Goal: Find contact information: Find contact information

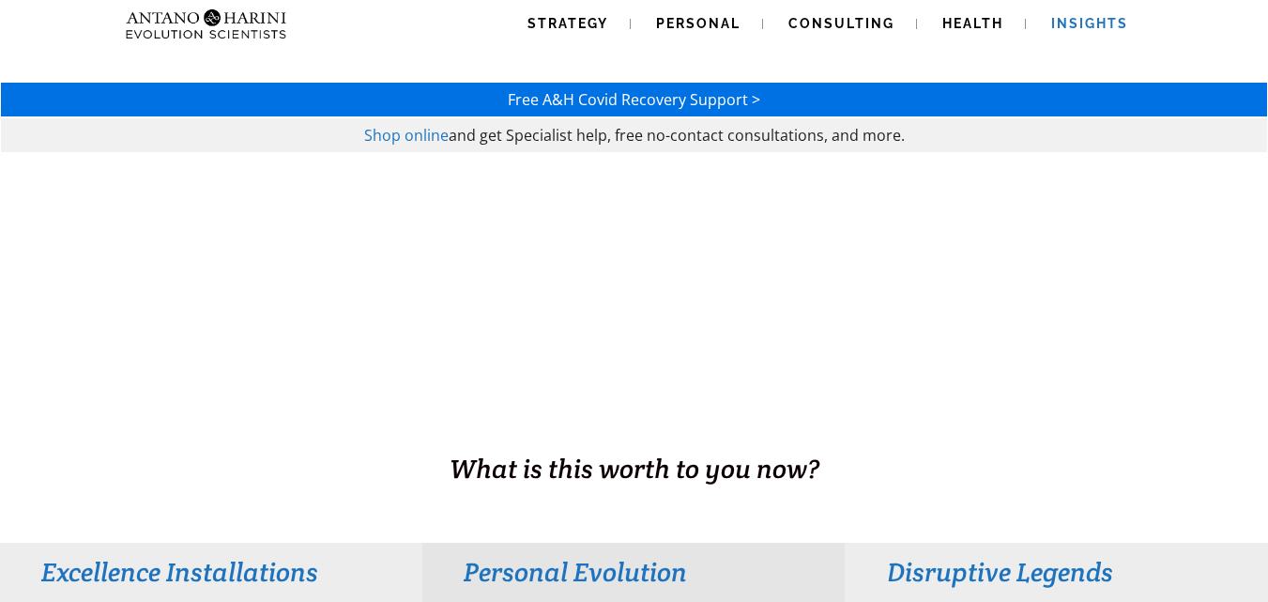
click at [1089, 22] on span "Insights" at bounding box center [1089, 23] width 77 height 15
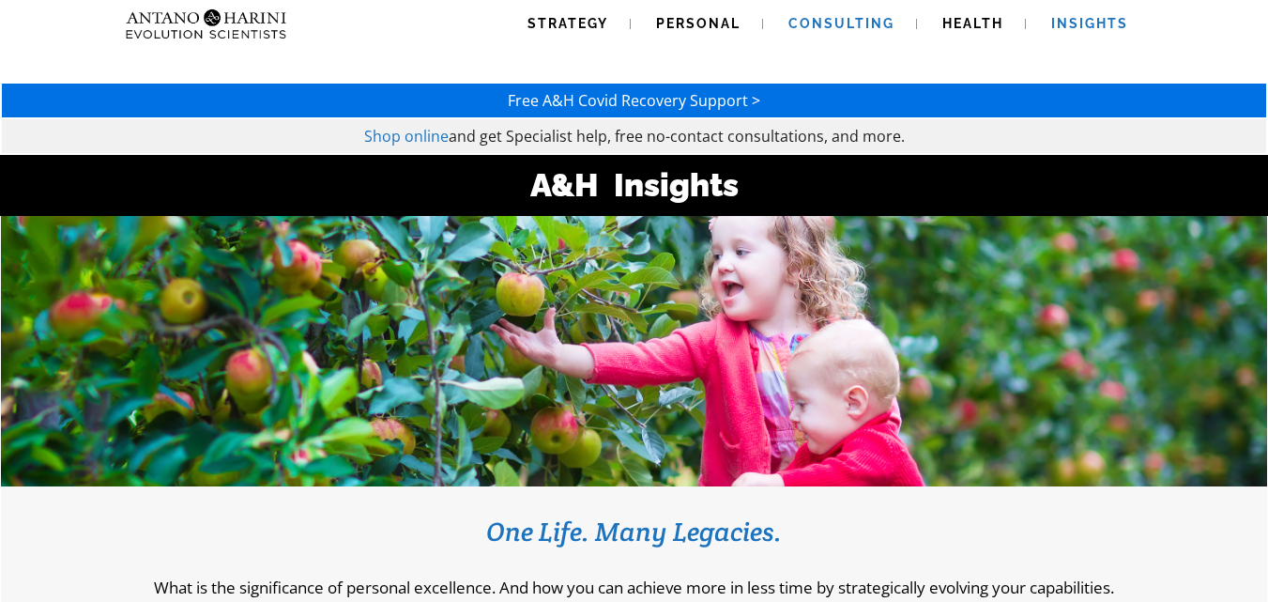
click at [868, 16] on span "Consulting" at bounding box center [841, 23] width 106 height 15
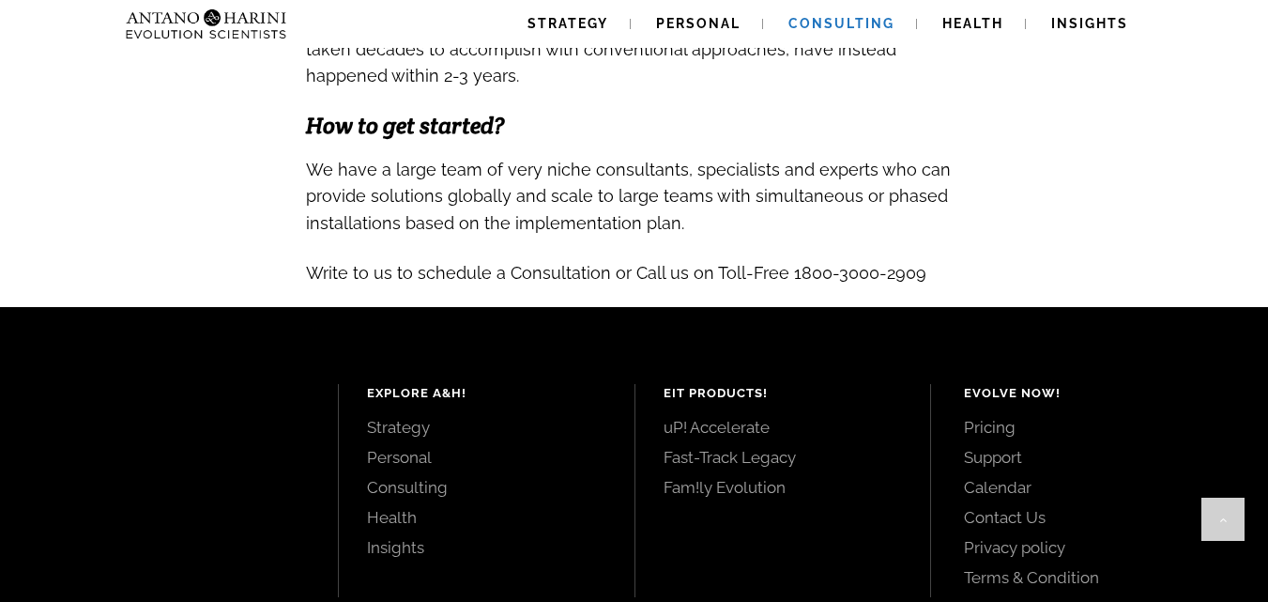
scroll to position [2034, 0]
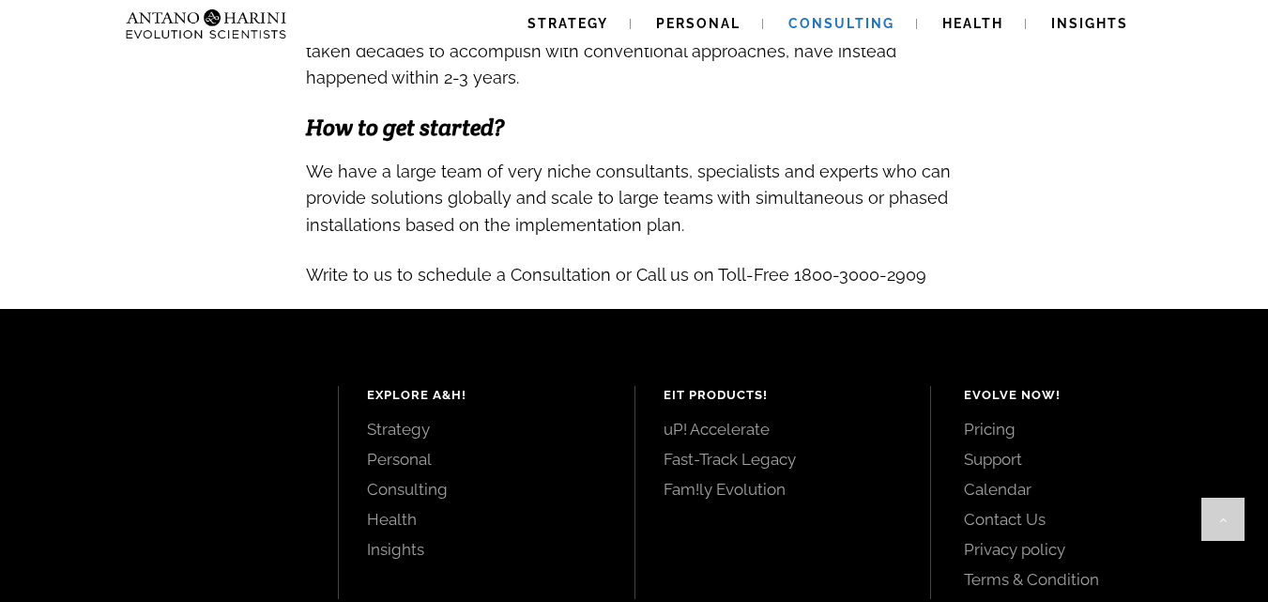
click at [1000, 509] on link "Contact Us" at bounding box center [1095, 519] width 262 height 21
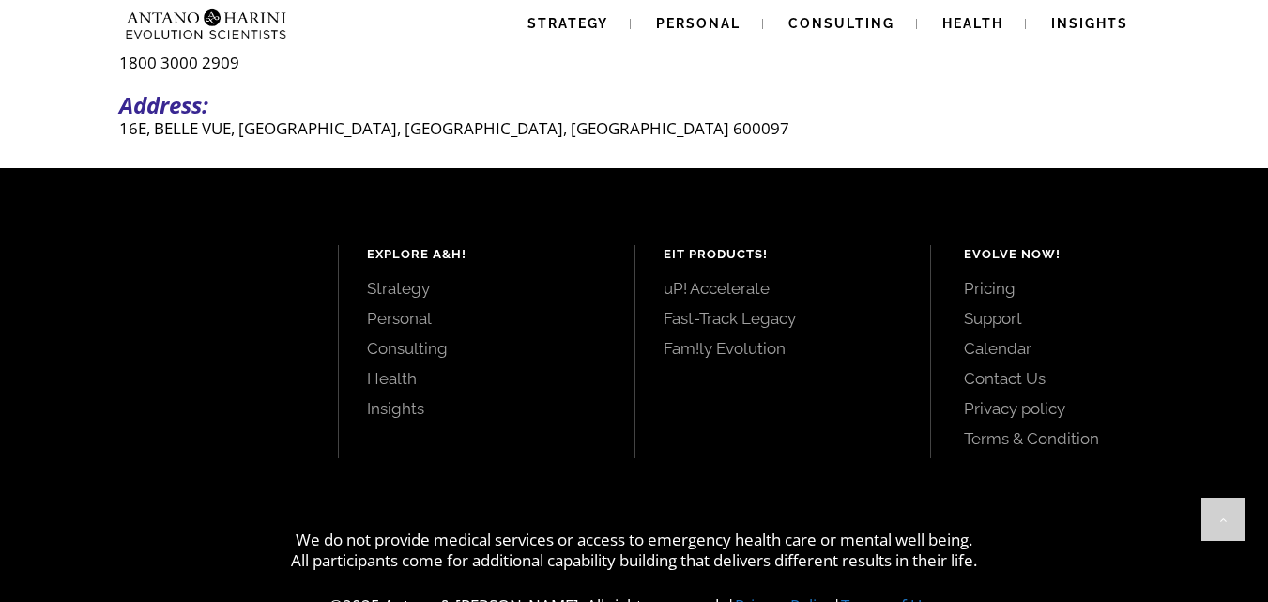
scroll to position [725, 0]
